Goal: Use online tool/utility

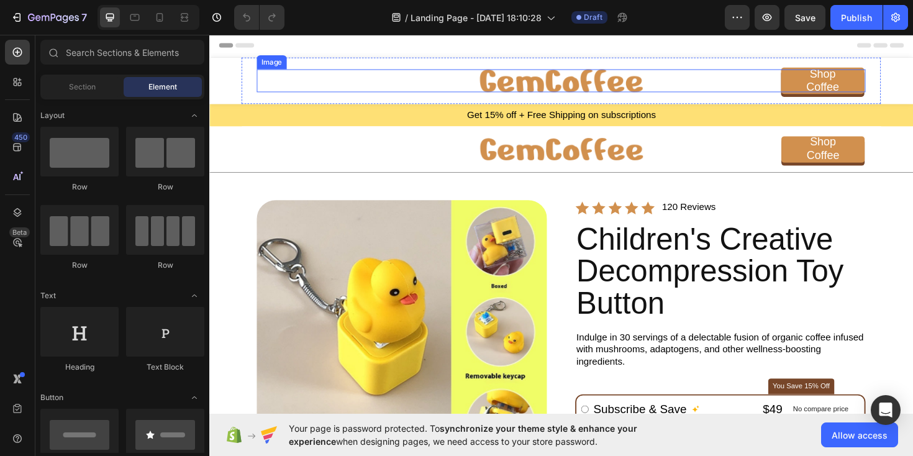
click at [690, 89] on div at bounding box center [582, 83] width 645 height 24
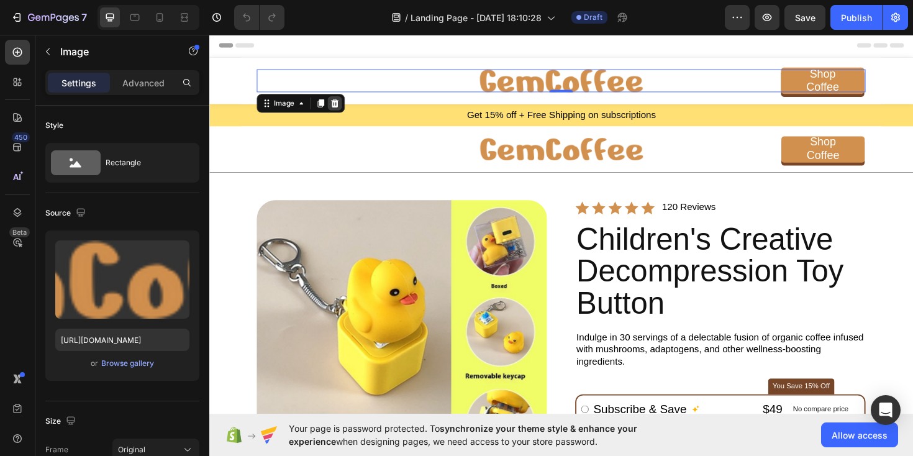
click at [344, 108] on icon at bounding box center [343, 106] width 8 height 9
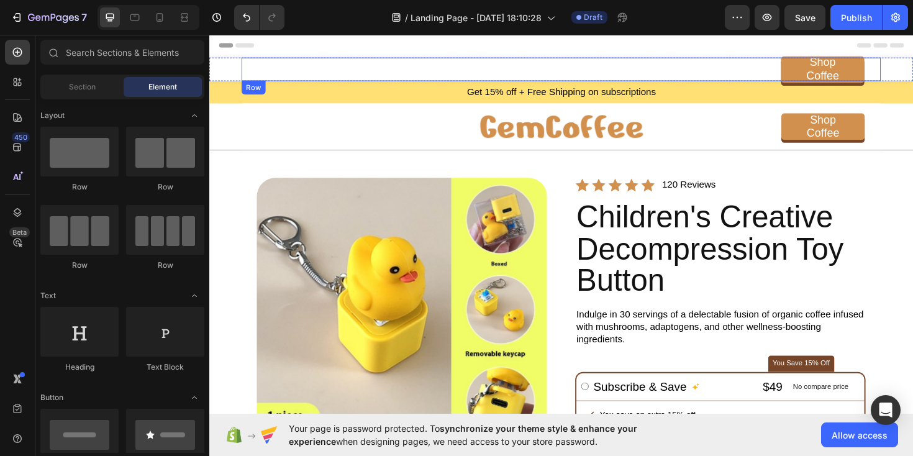
click at [783, 65] on div "Shop Coffee Button Row" at bounding box center [582, 71] width 677 height 25
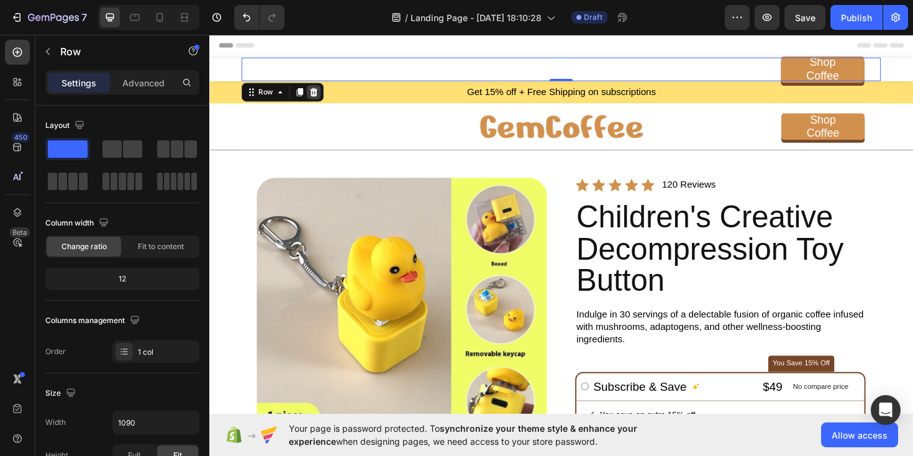
click at [318, 99] on icon at bounding box center [320, 95] width 8 height 9
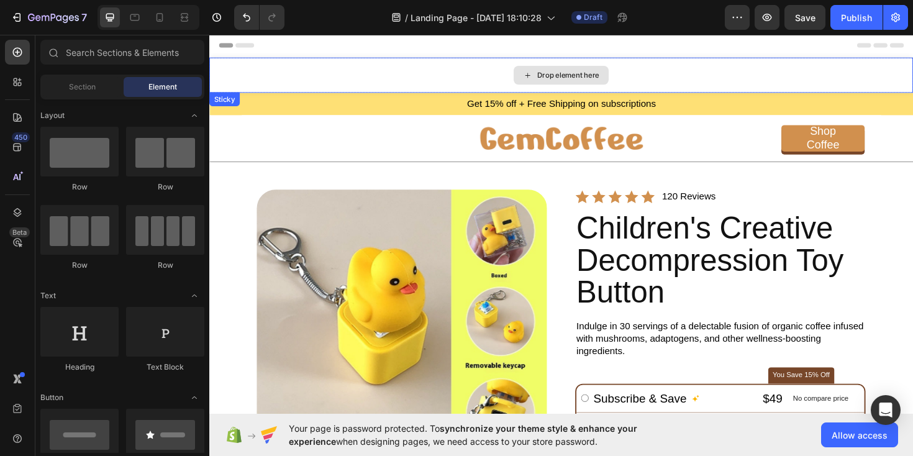
click at [471, 81] on div "Drop element here" at bounding box center [581, 77] width 745 height 37
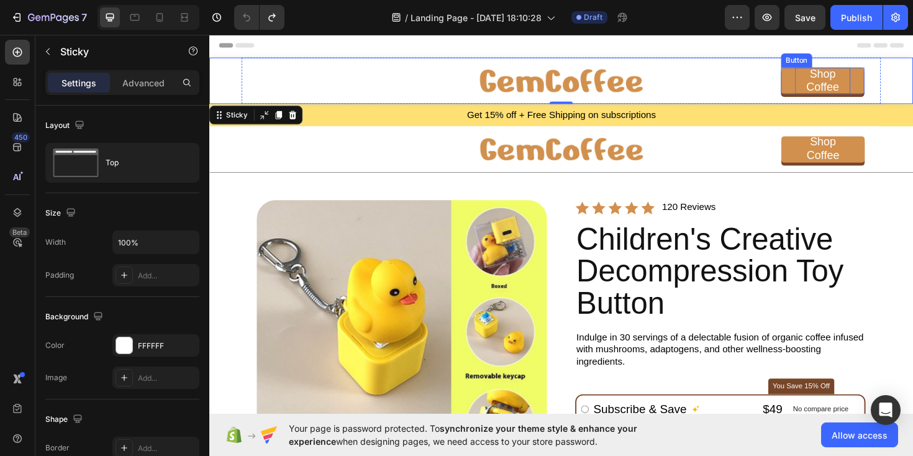
click at [857, 84] on div "Shop Coffee" at bounding box center [859, 84] width 58 height 29
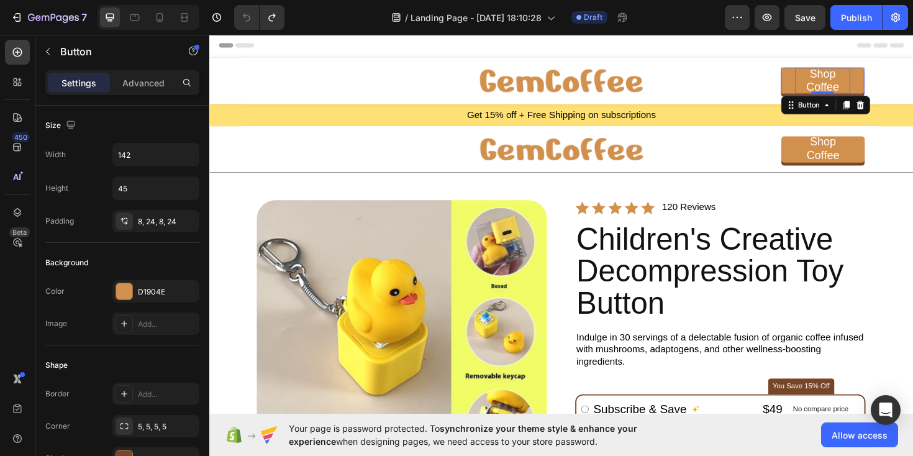
click at [863, 80] on div "Shop Coffee" at bounding box center [859, 84] width 58 height 29
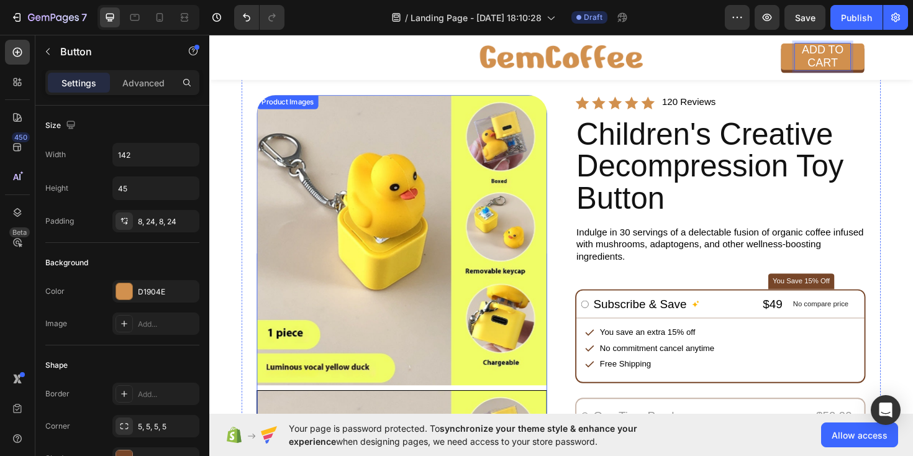
scroll to position [110, 0]
